Goal: Task Accomplishment & Management: Complete application form

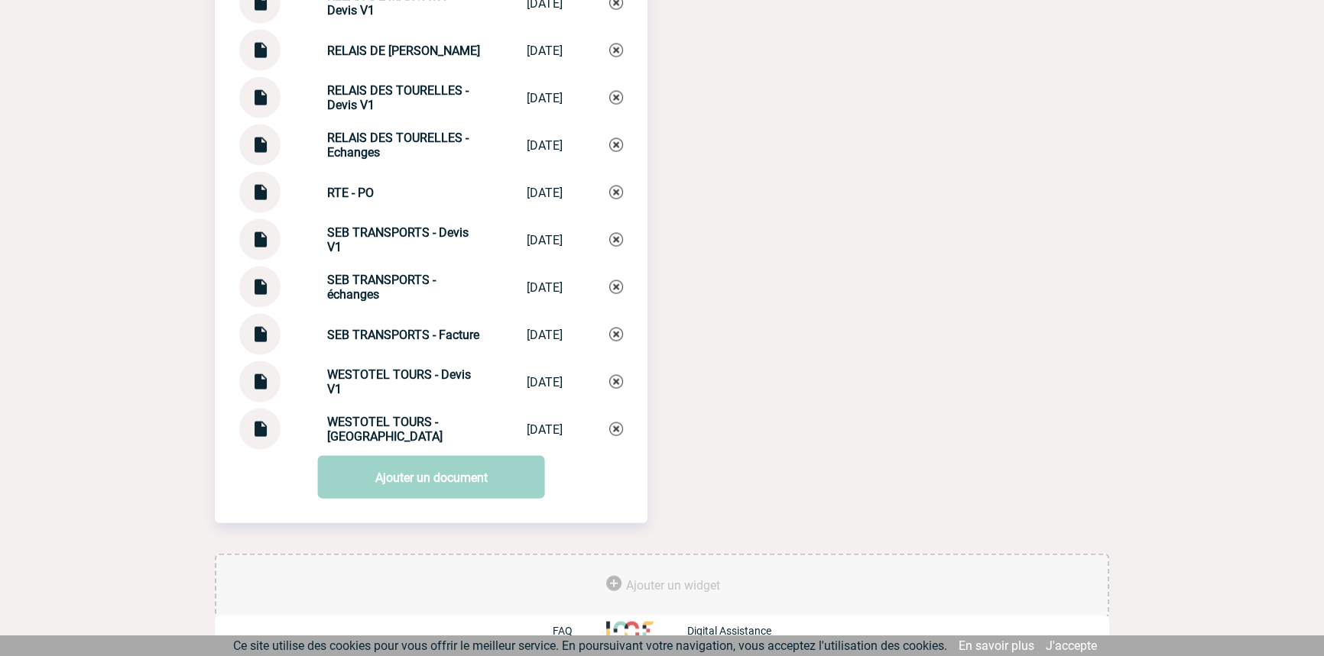
scroll to position [4098, 0]
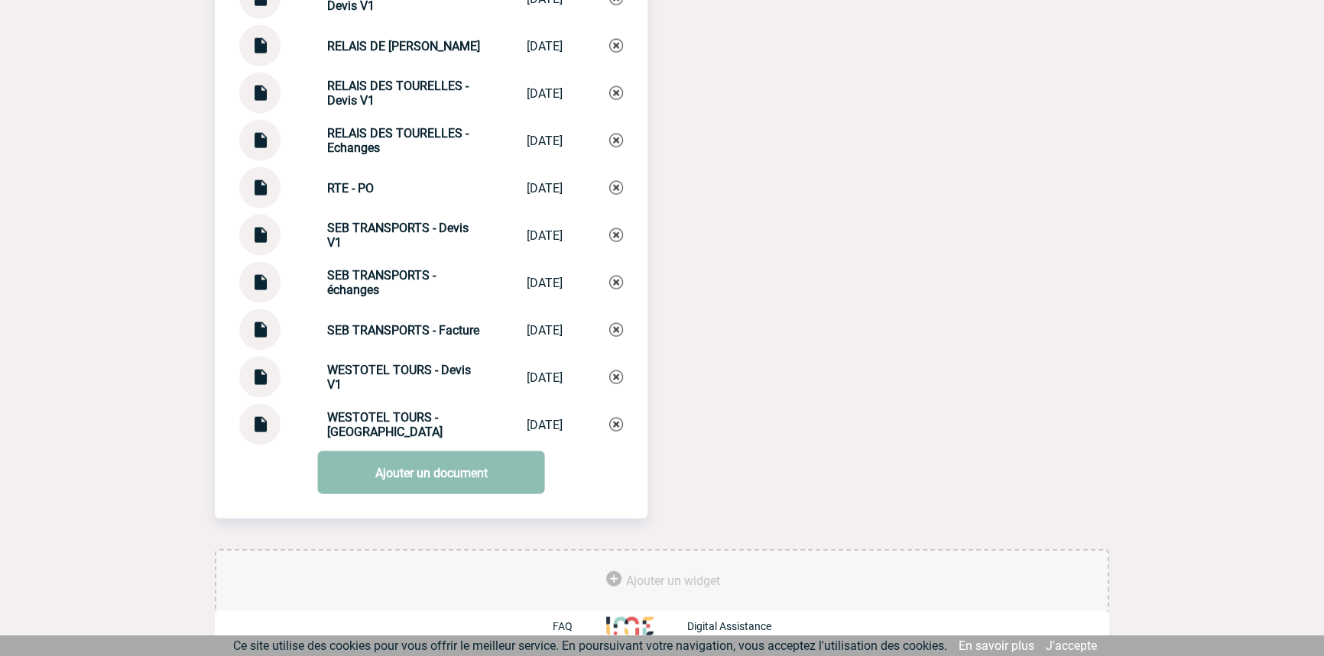
click at [428, 474] on link "Ajouter un document" at bounding box center [431, 473] width 227 height 43
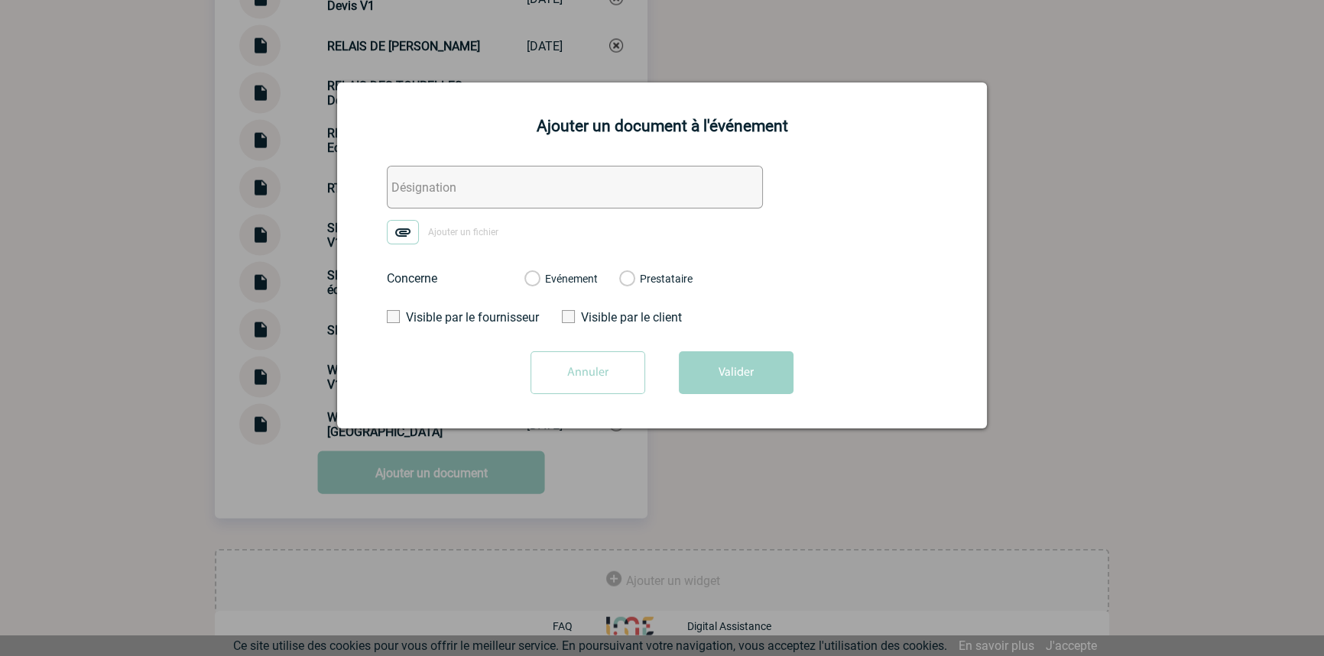
click at [466, 194] on input "text" at bounding box center [575, 187] width 376 height 43
type input "HELP ACOMPTE SEB"
click at [410, 229] on img at bounding box center [403, 232] width 32 height 24
click at [0, 0] on input "Ajouter un fichier" at bounding box center [0, 0] width 0 height 0
click at [539, 274] on label "Evénement" at bounding box center [531, 280] width 15 height 14
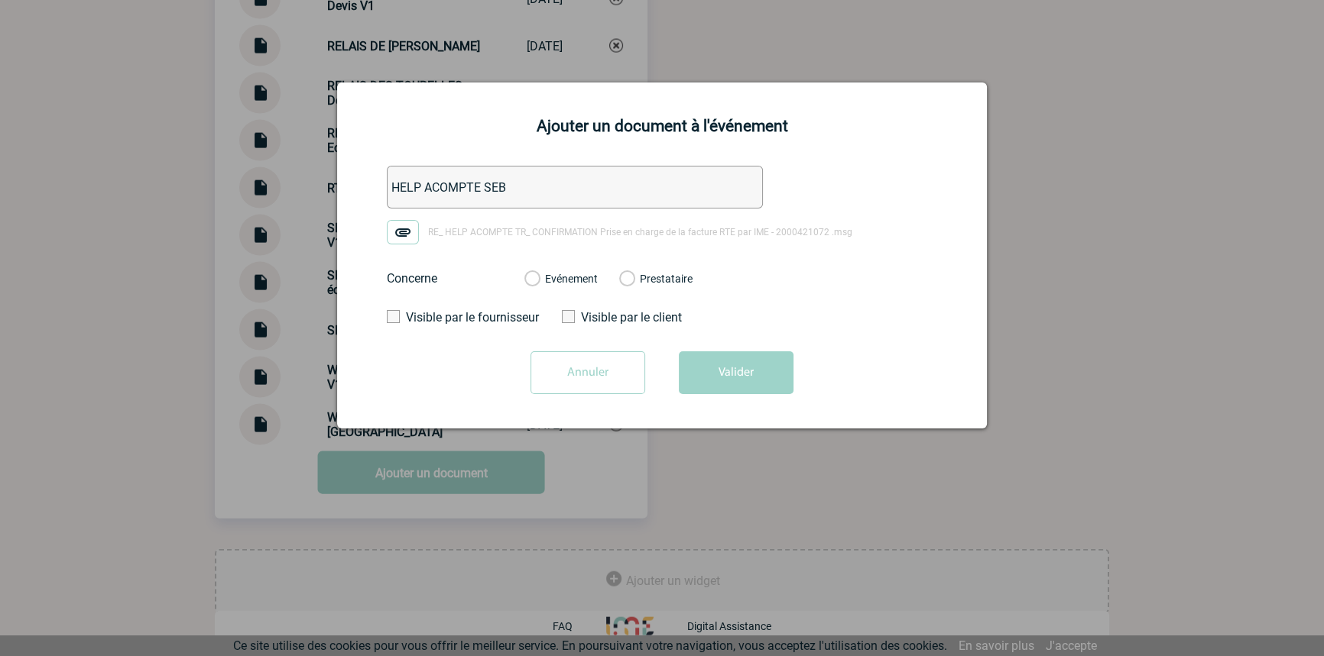
click at [0, 0] on input "Evénement" at bounding box center [0, 0] width 0 height 0
drag, startPoint x: 569, startPoint y: 282, endPoint x: 660, endPoint y: 338, distance: 106.7
click at [539, 282] on label "Evénement" at bounding box center [531, 280] width 15 height 14
click at [0, 0] on input "Evénement" at bounding box center [0, 0] width 0 height 0
drag, startPoint x: 750, startPoint y: 376, endPoint x: 738, endPoint y: 395, distance: 22.7
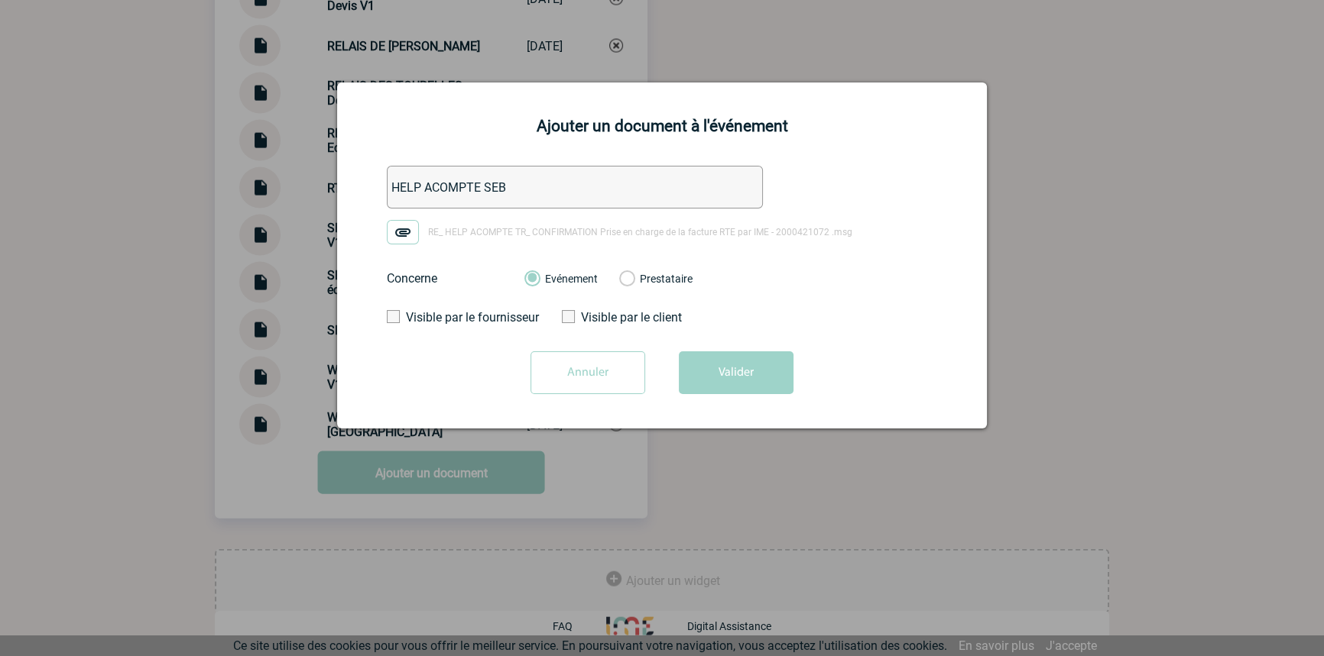
click at [748, 373] on button "Valider" at bounding box center [736, 373] width 115 height 43
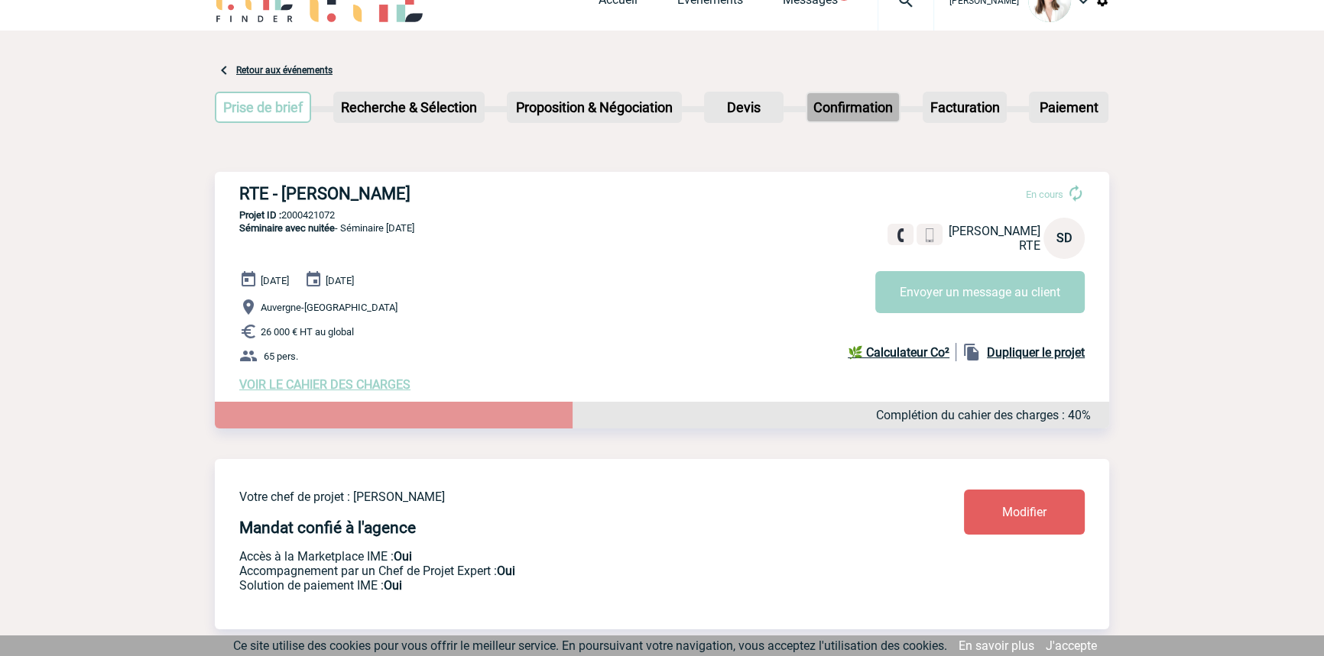
scroll to position [0, 0]
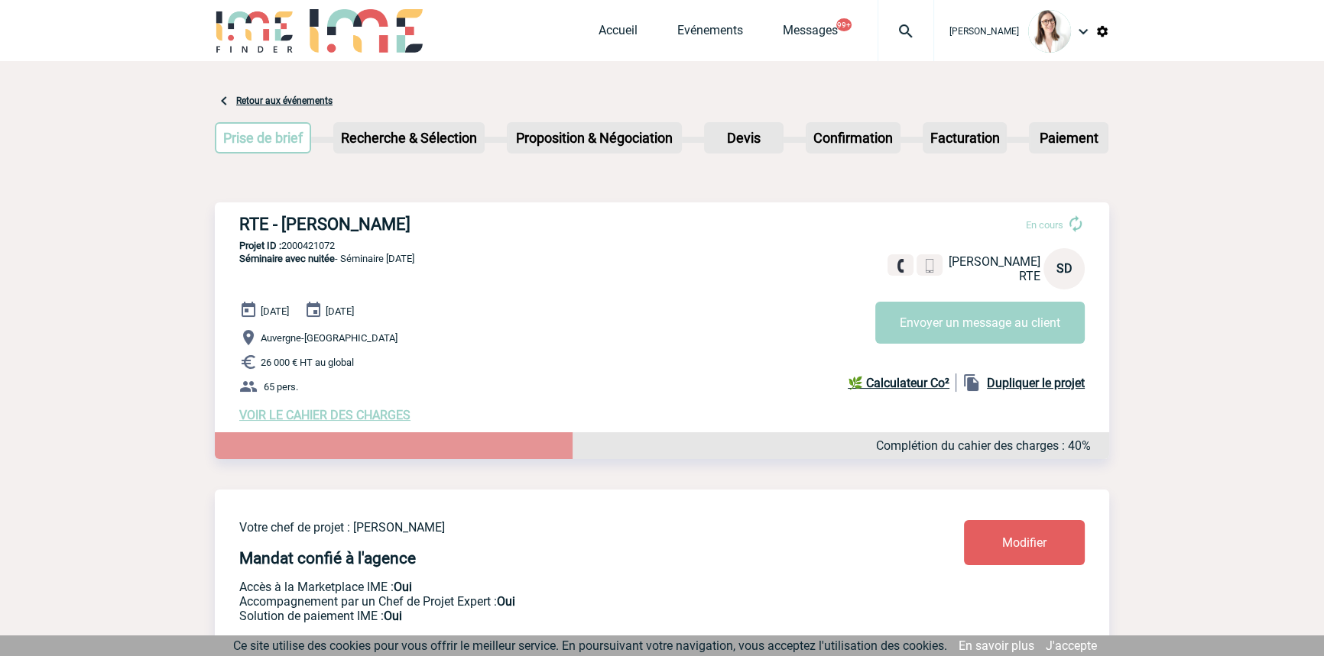
click at [877, 50] on div at bounding box center [905, 30] width 57 height 61
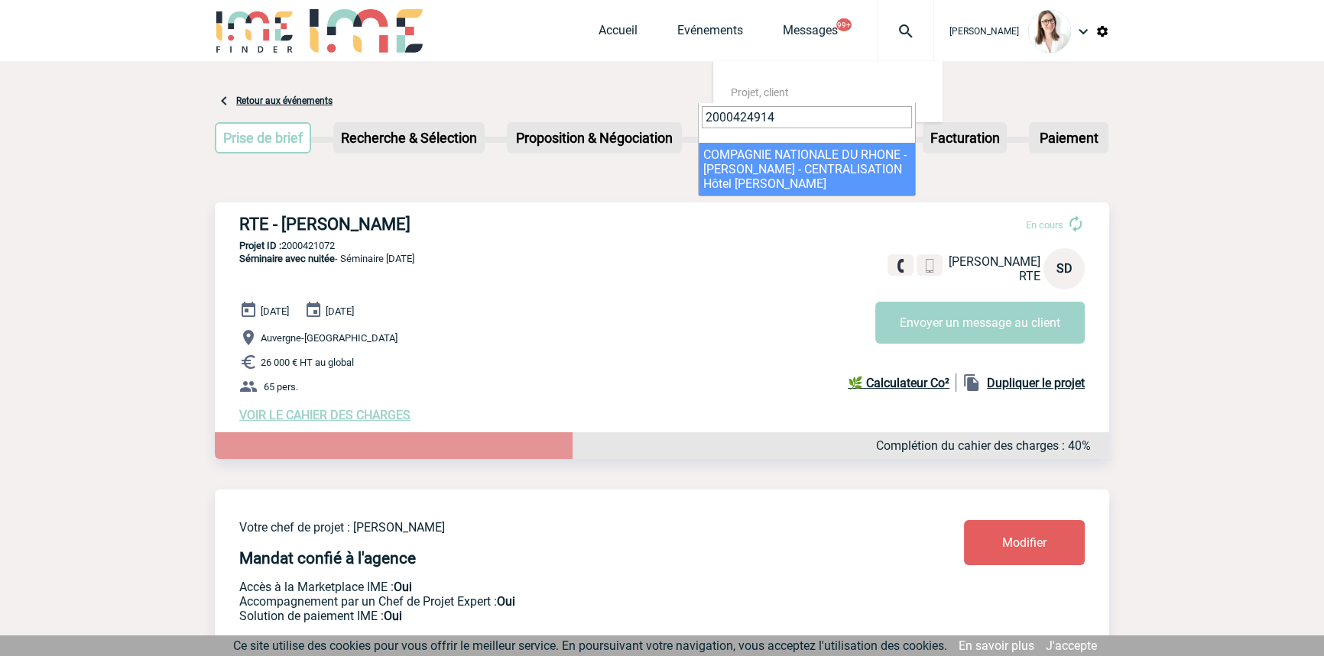
type input "2000424914"
select select "24415"
